Goal: Information Seeking & Learning: Compare options

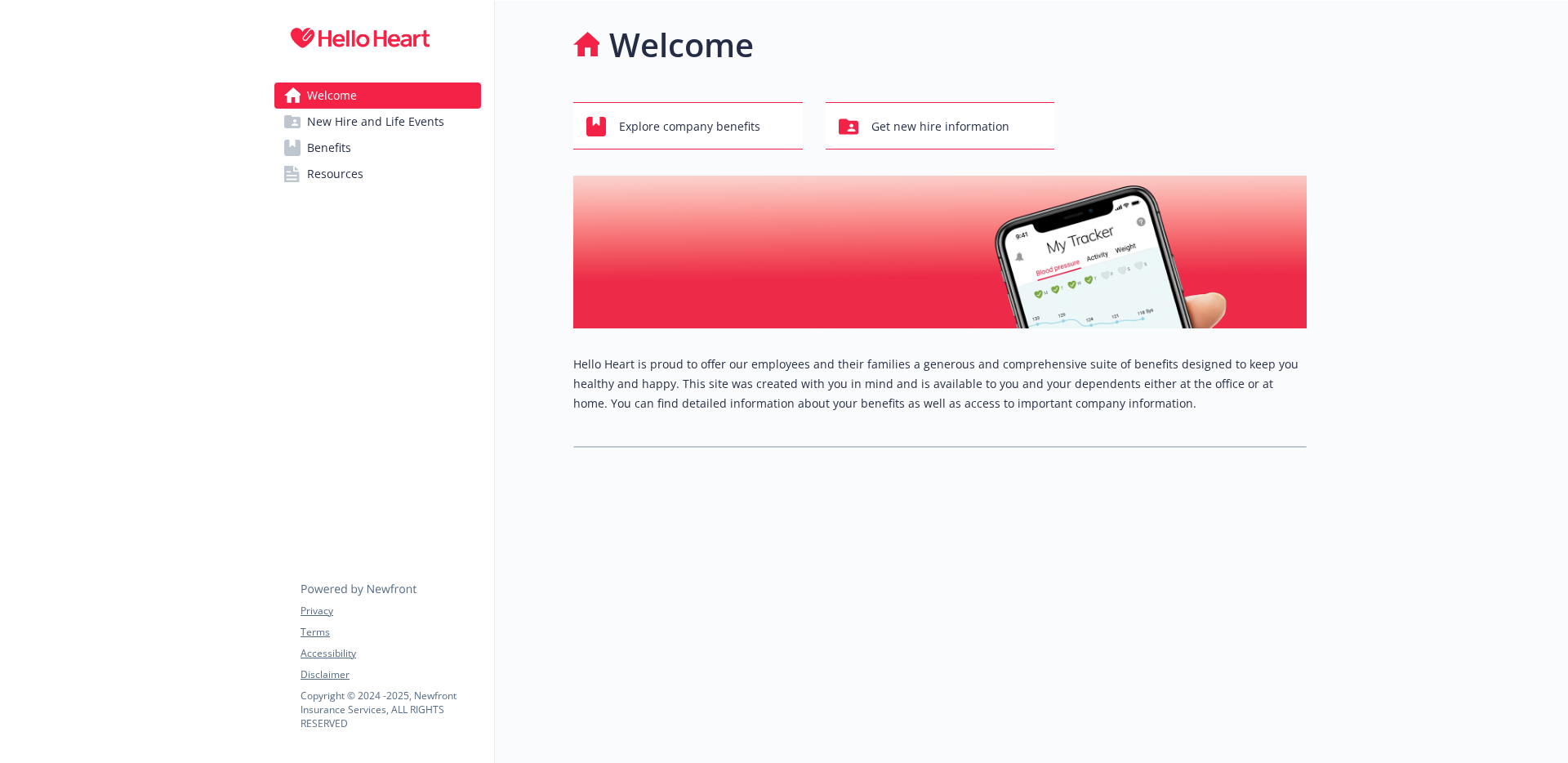
click at [403, 125] on span "New Hire and Life Events" at bounding box center [375, 122] width 137 height 27
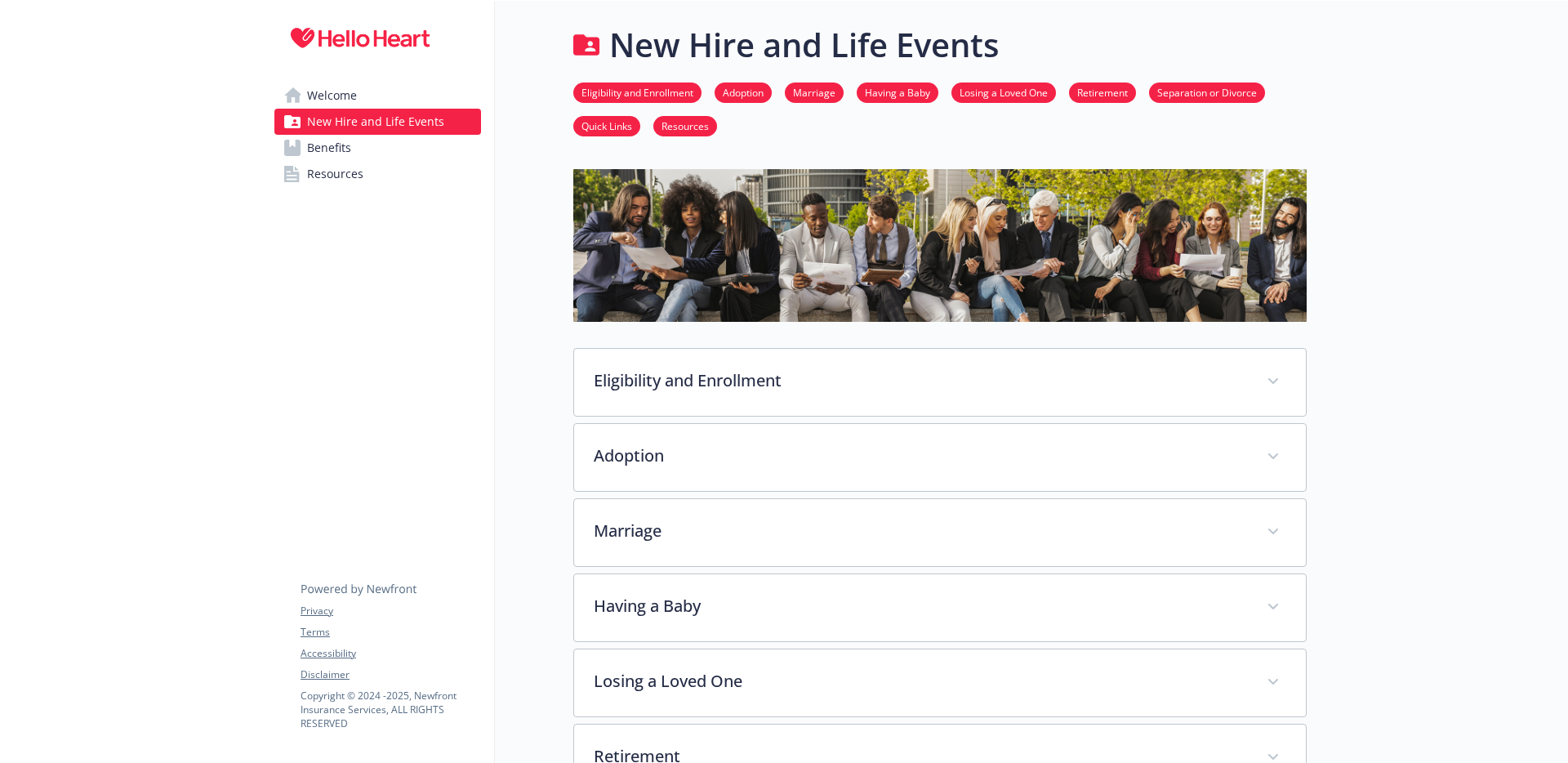
click at [378, 146] on link "Benefits" at bounding box center [377, 148] width 206 height 27
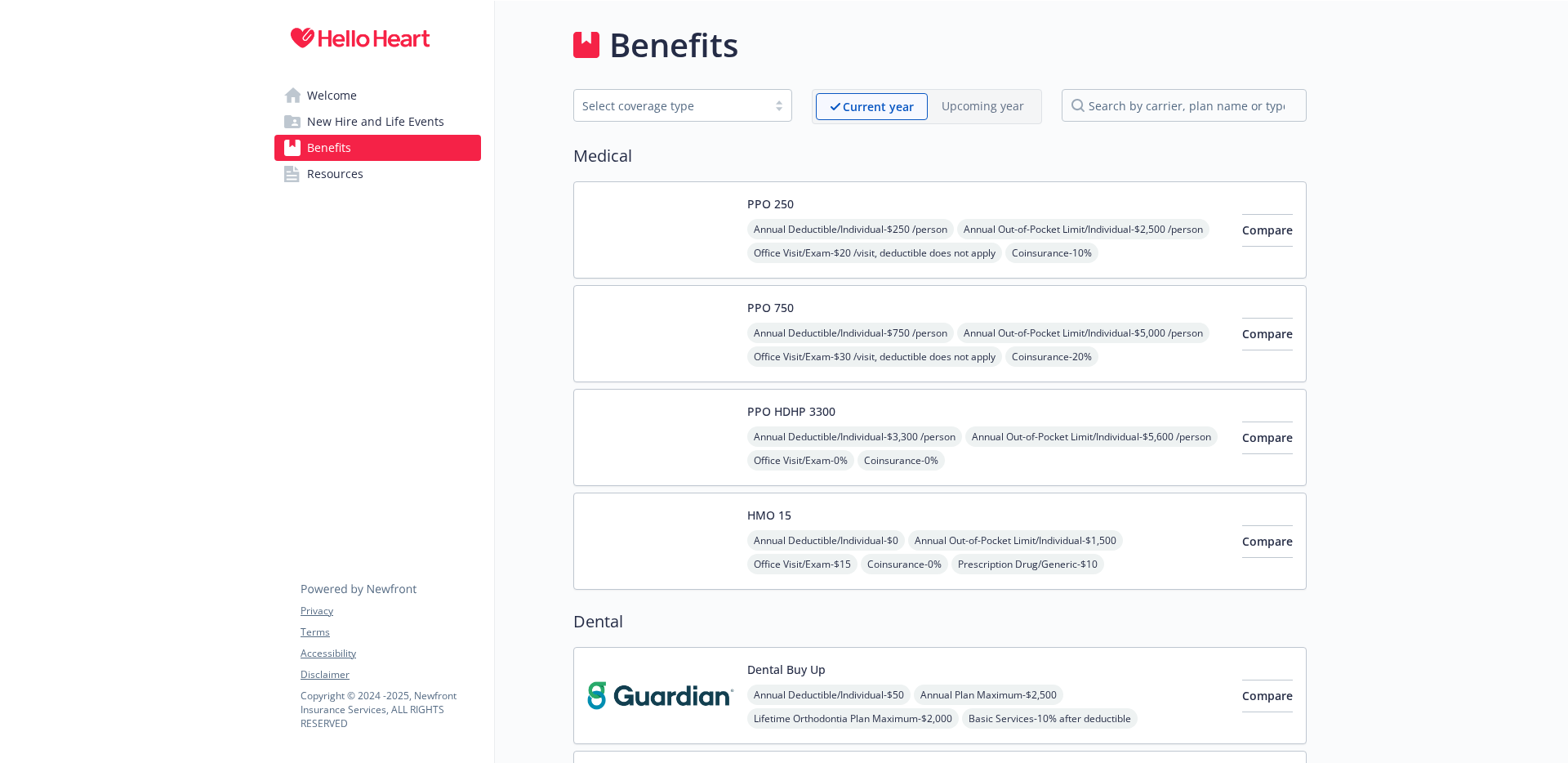
scroll to position [11, 0]
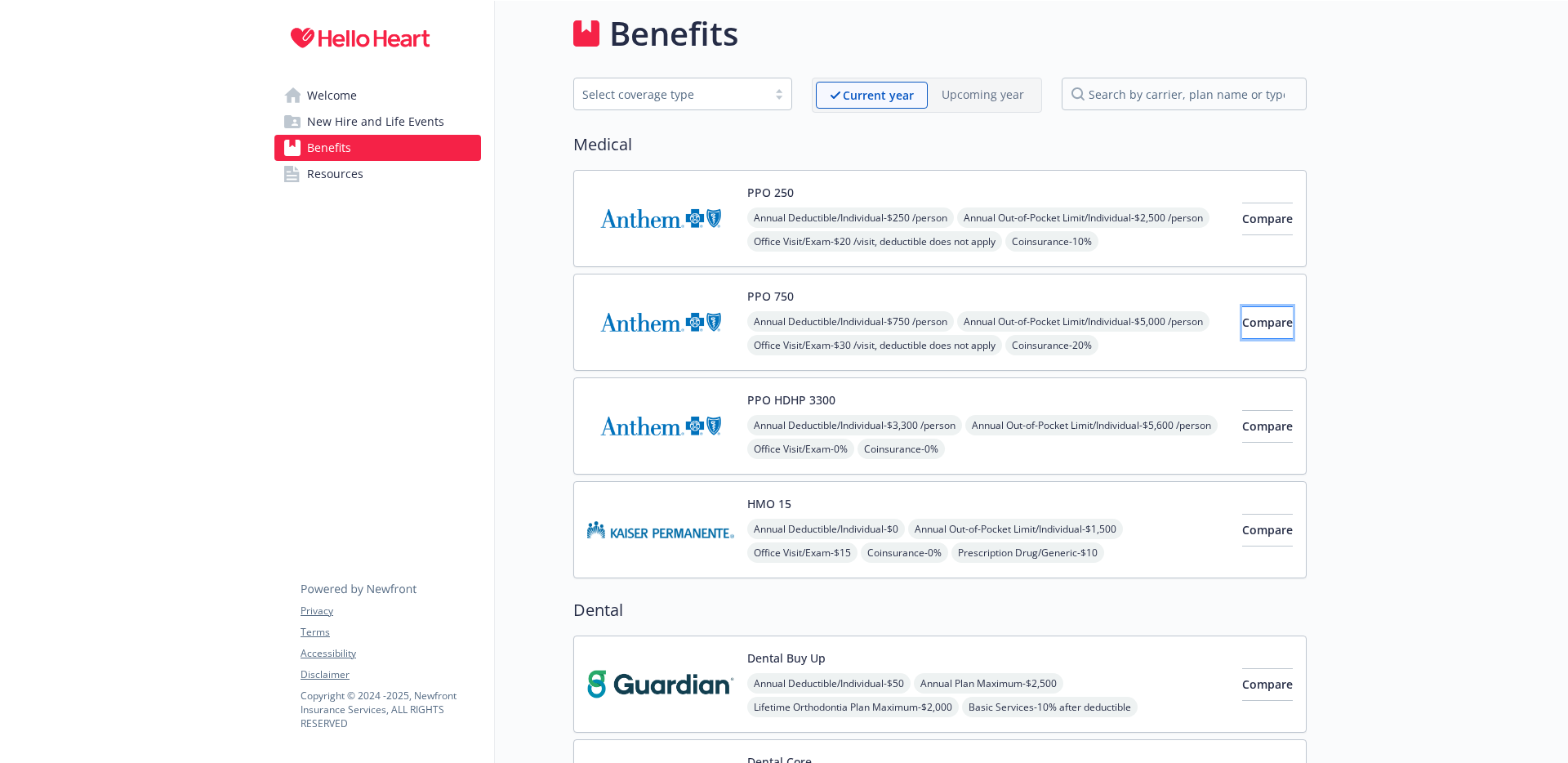
click at [1247, 334] on button "Compare" at bounding box center [1267, 322] width 50 height 32
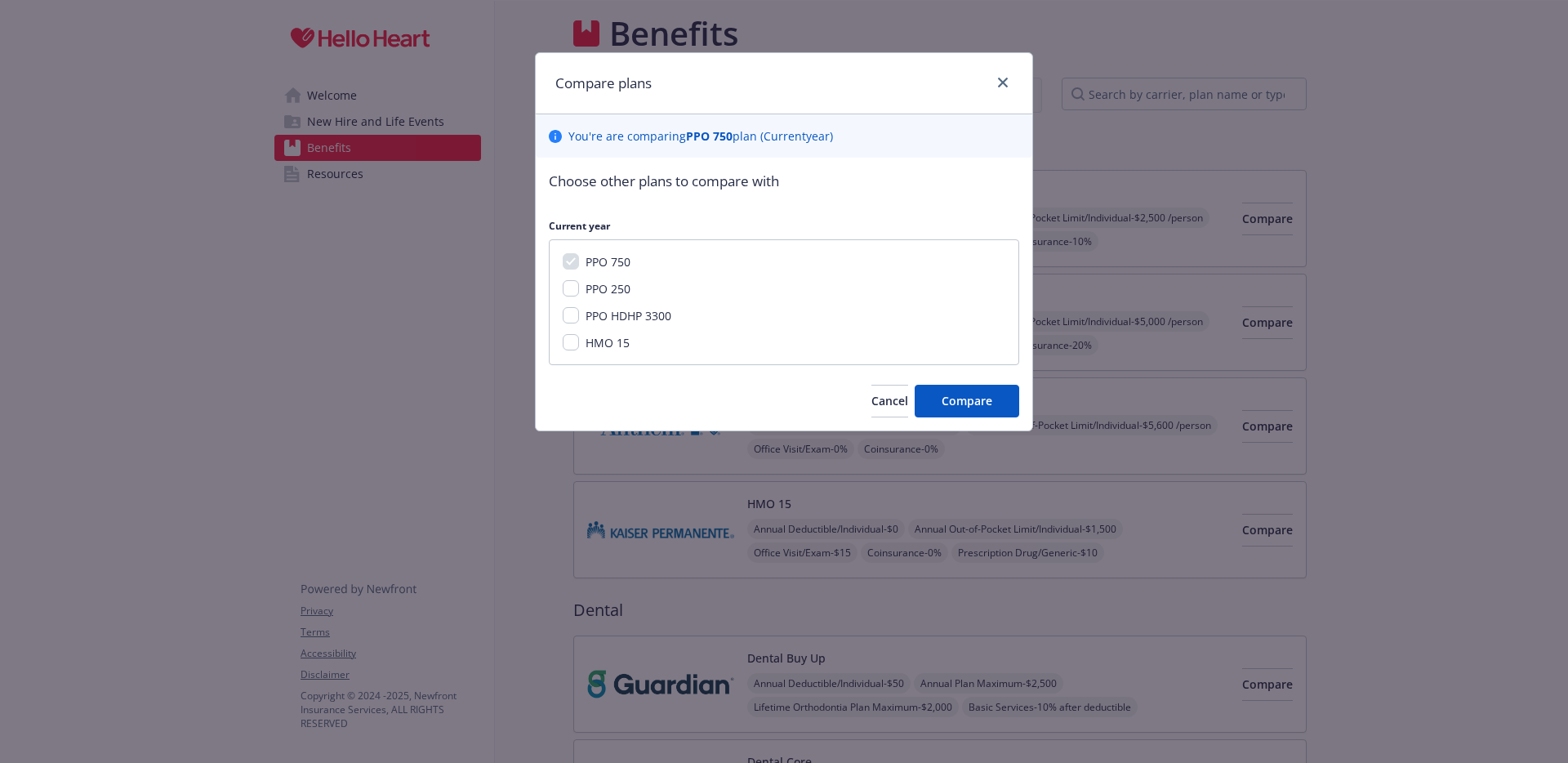
click at [605, 281] on span "PPO 250" at bounding box center [607, 289] width 45 height 15
click at [579, 281] on input "PPO 250" at bounding box center [570, 288] width 16 height 16
checkbox input "true"
click at [969, 391] on button "Compare" at bounding box center [967, 401] width 105 height 32
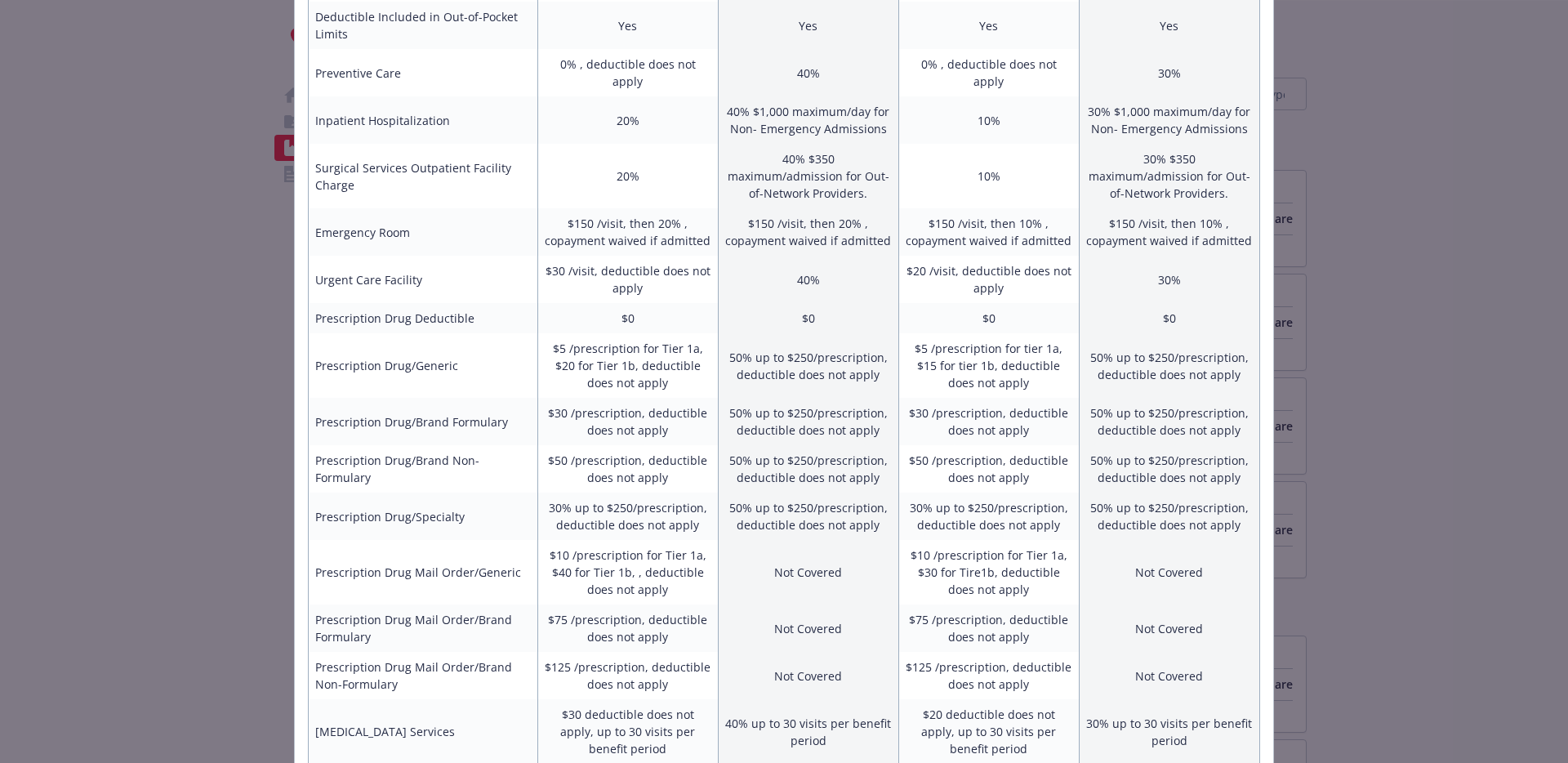
scroll to position [0, 0]
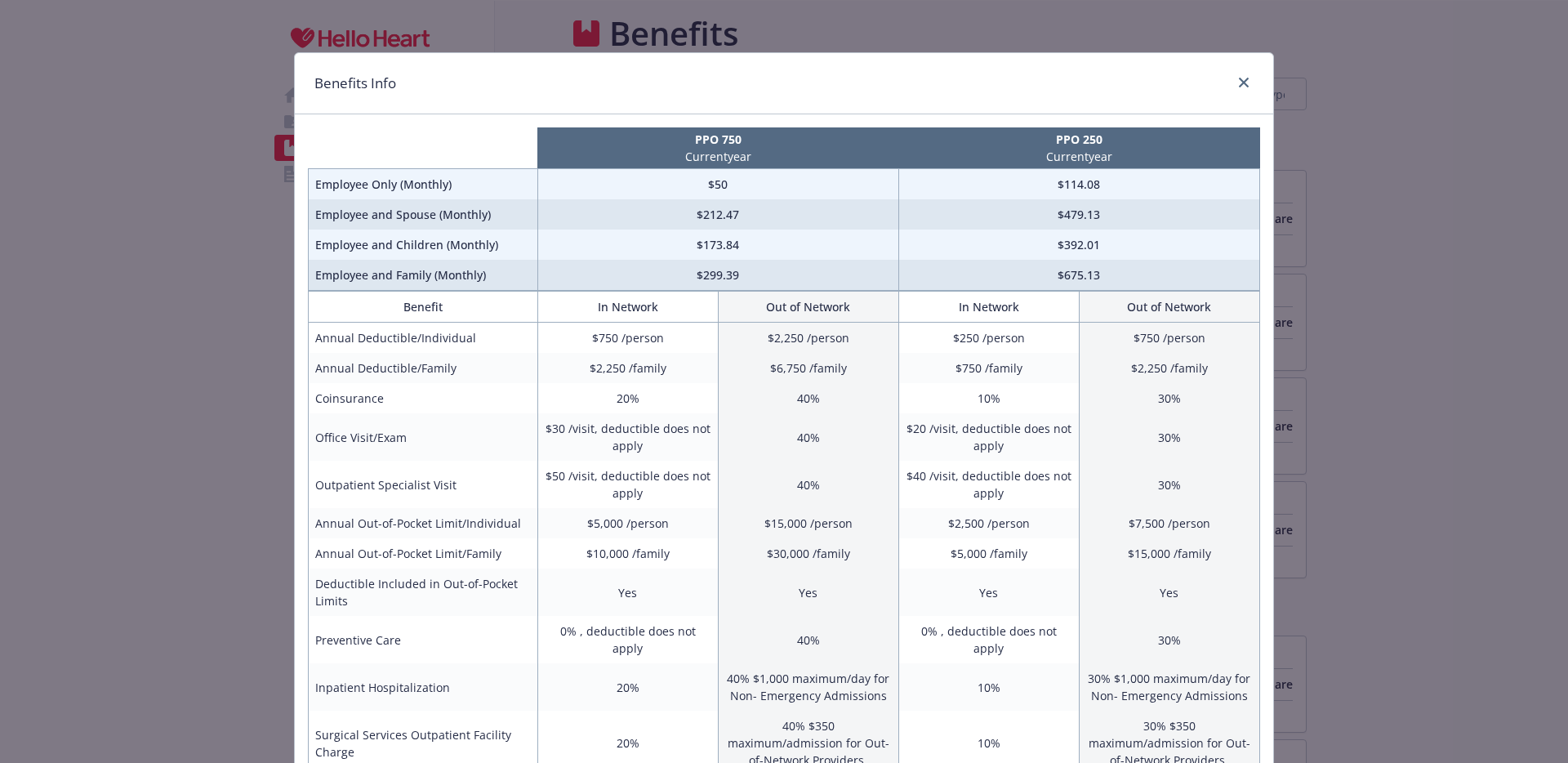
click at [1398, 344] on div "Benefits Info PPO 750 Current year PPO 250 Current year Employee Only (Monthly)…" at bounding box center [784, 381] width 1568 height 763
